Goal: Transaction & Acquisition: Purchase product/service

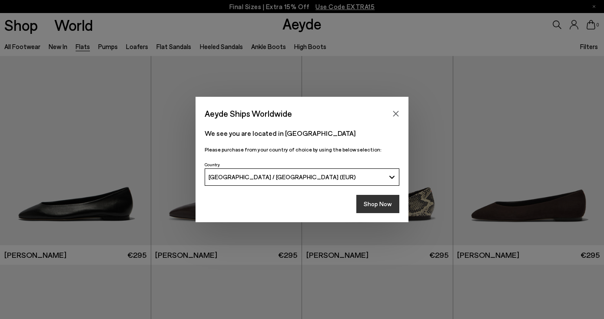
click at [373, 201] on button "Shop Now" at bounding box center [377, 204] width 43 height 18
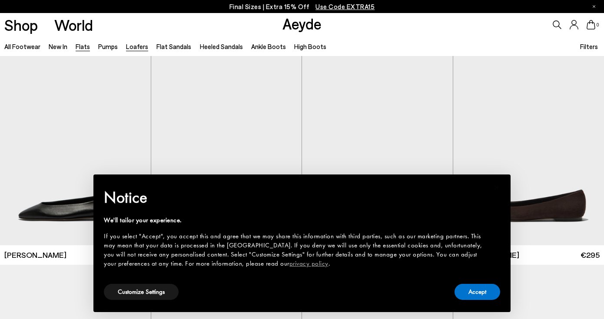
click at [138, 49] on link "Loafers" at bounding box center [137, 47] width 22 height 8
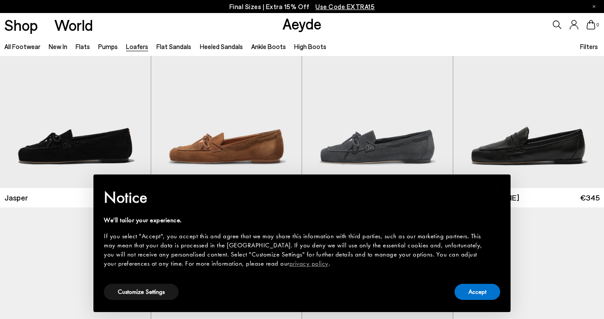
scroll to position [268, 0]
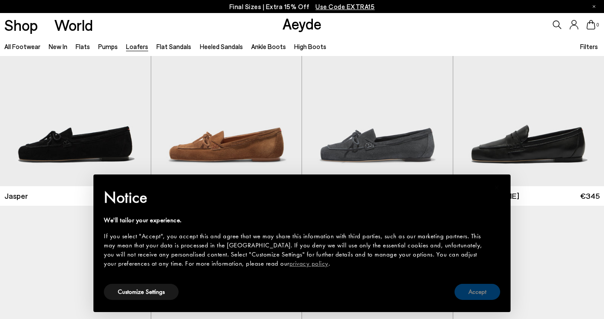
click at [468, 294] on button "Accept" at bounding box center [477, 292] width 46 height 16
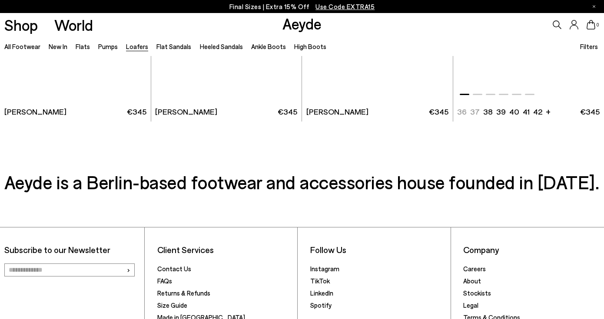
scroll to position [1605, 0]
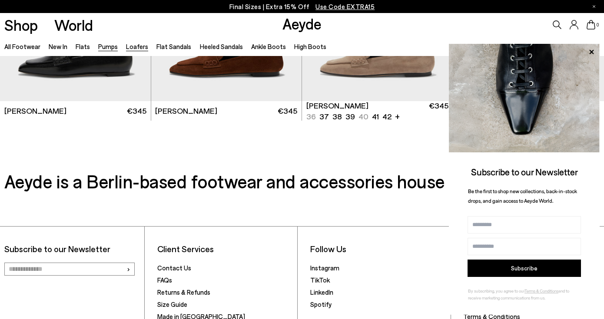
click at [102, 49] on link "Pumps" at bounding box center [108, 47] width 20 height 8
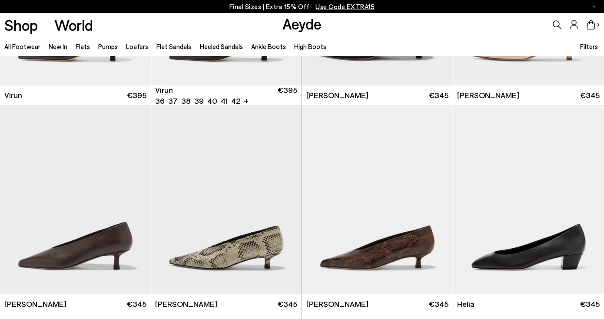
scroll to position [259, 0]
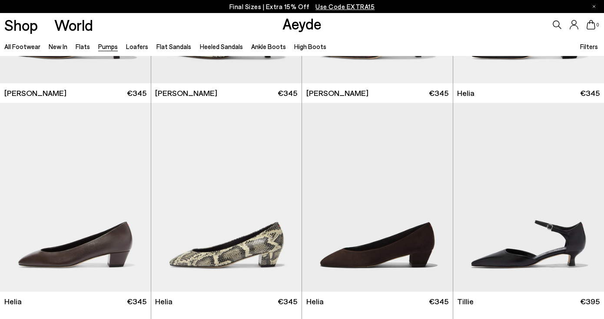
scroll to position [525, 0]
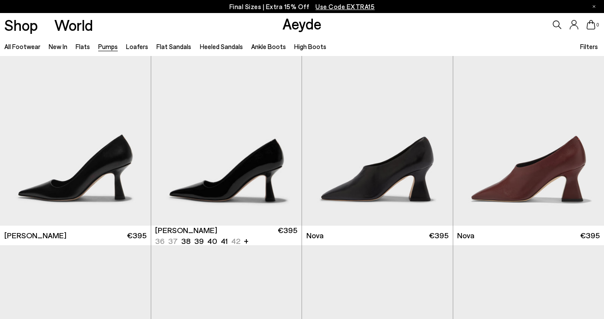
scroll to position [2751, 0]
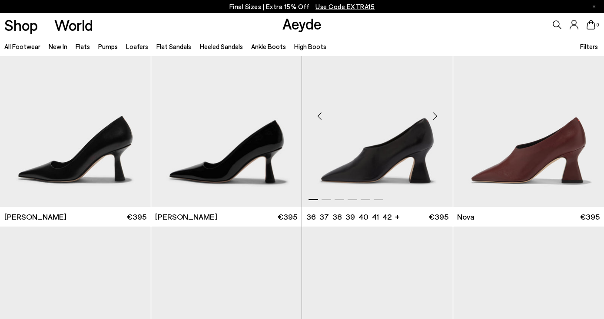
click at [434, 115] on div "Next slide" at bounding box center [435, 116] width 26 height 26
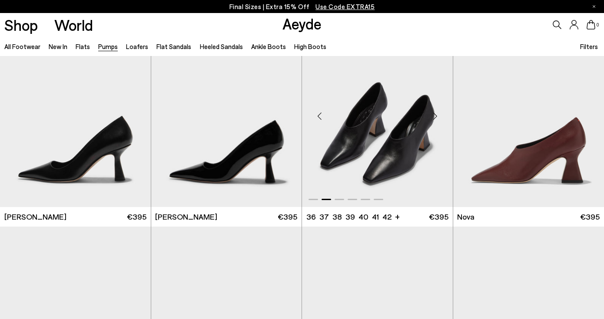
click at [434, 115] on div "Next slide" at bounding box center [435, 116] width 26 height 26
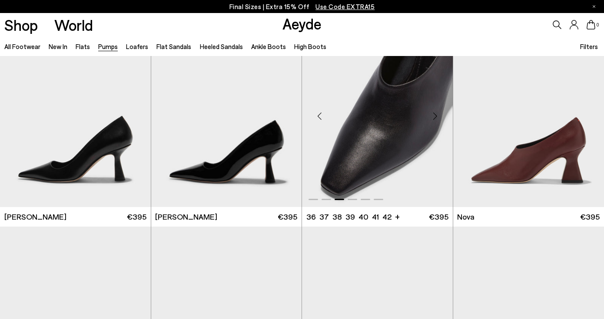
click at [434, 115] on div "Next slide" at bounding box center [435, 116] width 26 height 26
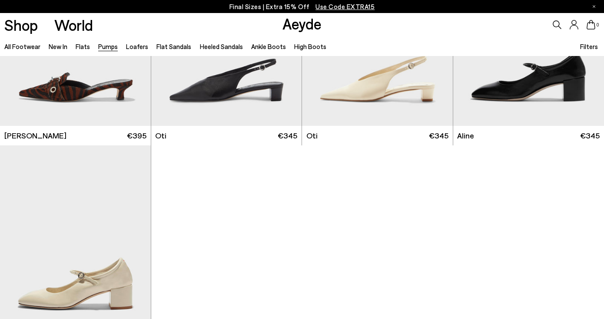
scroll to position [3456, 0]
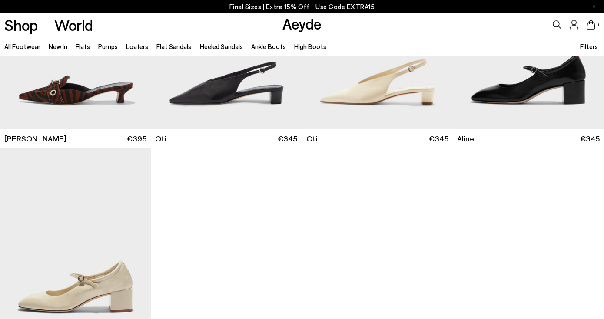
click at [269, 7] on p "Final Sizes | Extra 15% Off Use Code EXTRA15" at bounding box center [301, 6] width 145 height 11
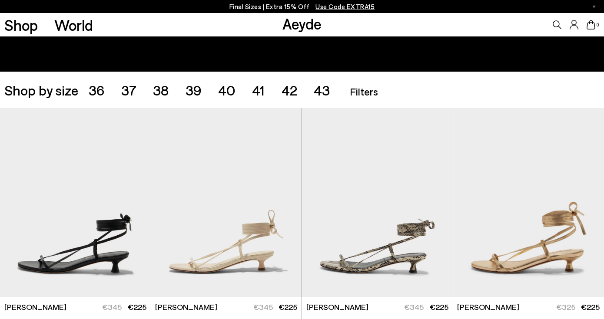
scroll to position [86, 0]
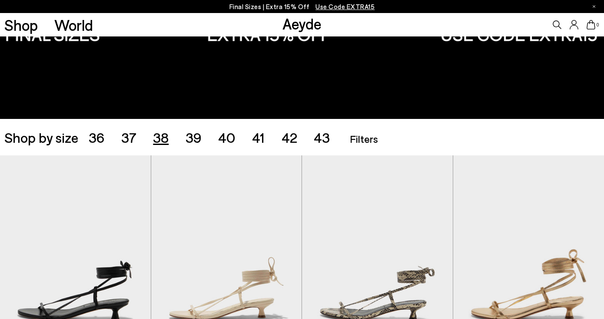
click at [158, 140] on span "38" at bounding box center [161, 137] width 16 height 16
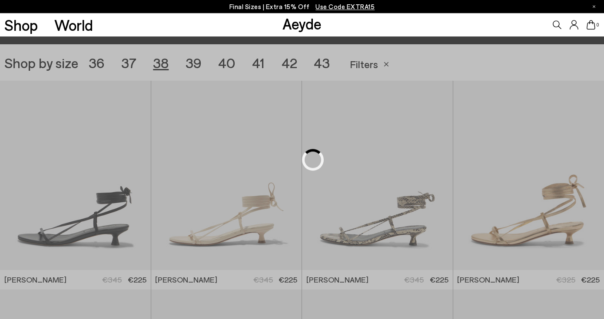
scroll to position [168, 0]
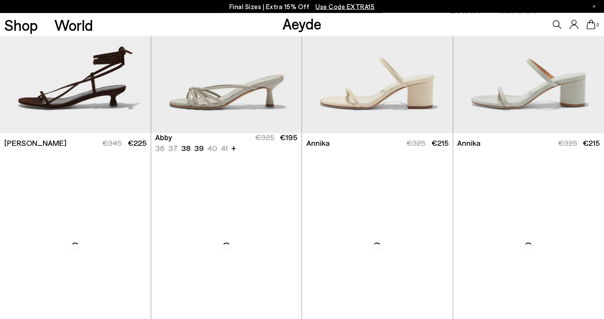
scroll to position [572, 0]
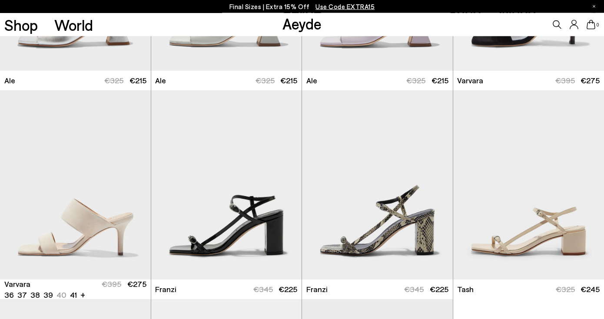
scroll to position [1451, 0]
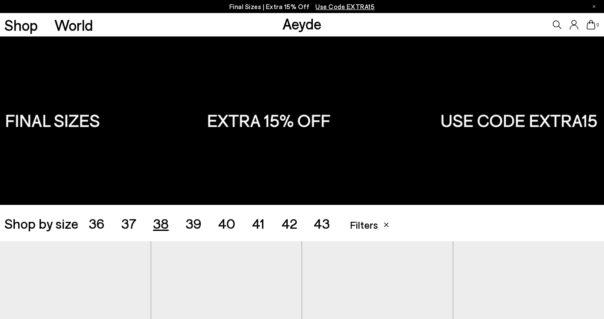
click at [194, 222] on span "39" at bounding box center [193, 223] width 16 height 16
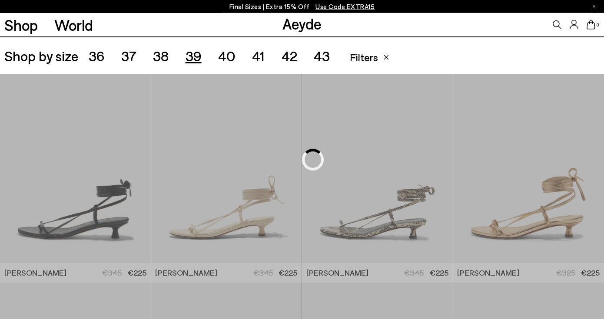
scroll to position [168, 0]
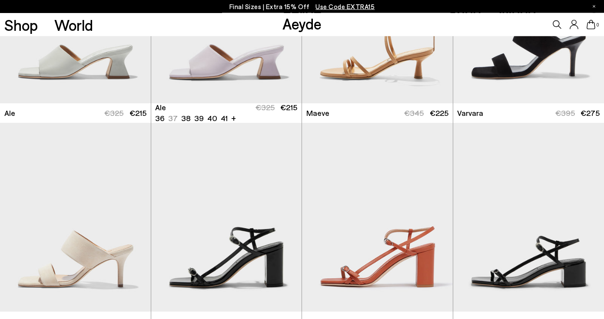
scroll to position [1320, 0]
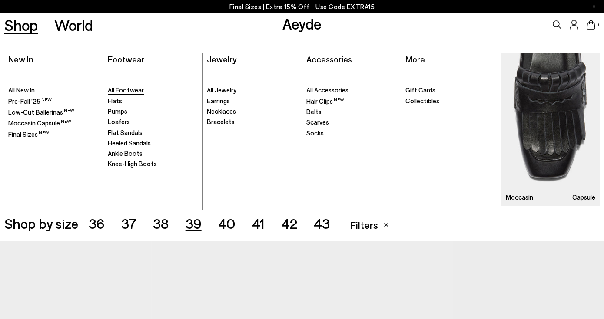
click at [113, 93] on span "All Footwear" at bounding box center [126, 90] width 36 height 8
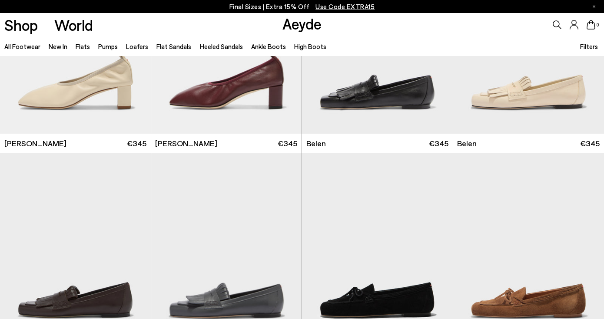
scroll to position [458, 0]
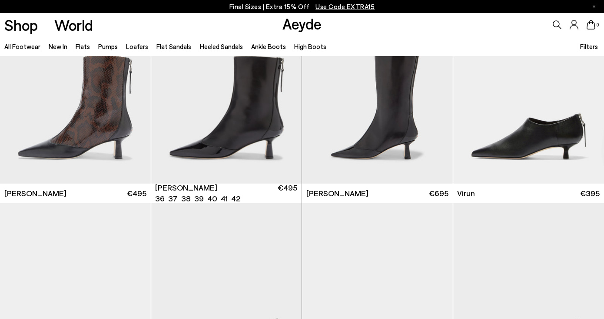
scroll to position [2567, 0]
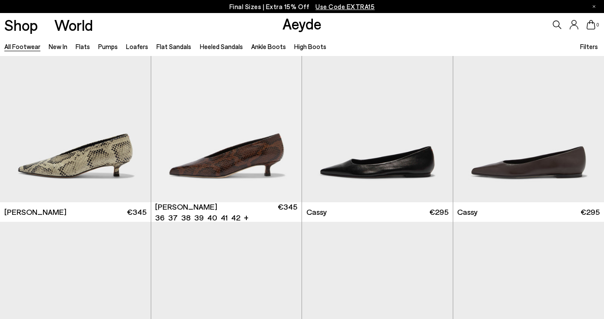
scroll to position [2966, 0]
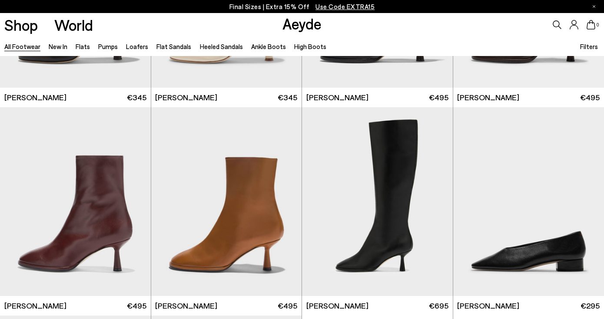
scroll to position [4200, 0]
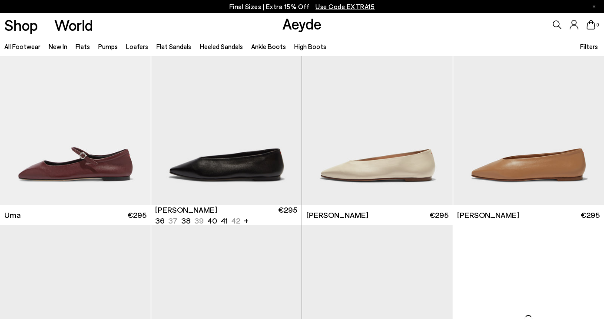
scroll to position [6605, 0]
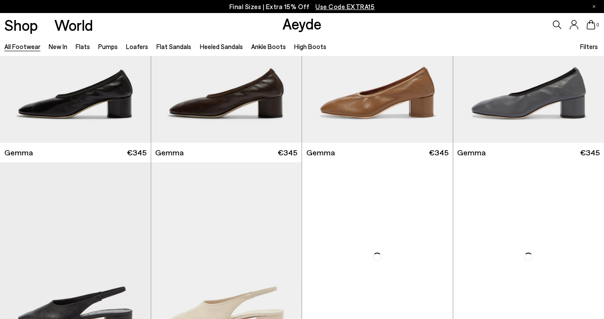
scroll to position [8117, 0]
